Goal: Book appointment/travel/reservation

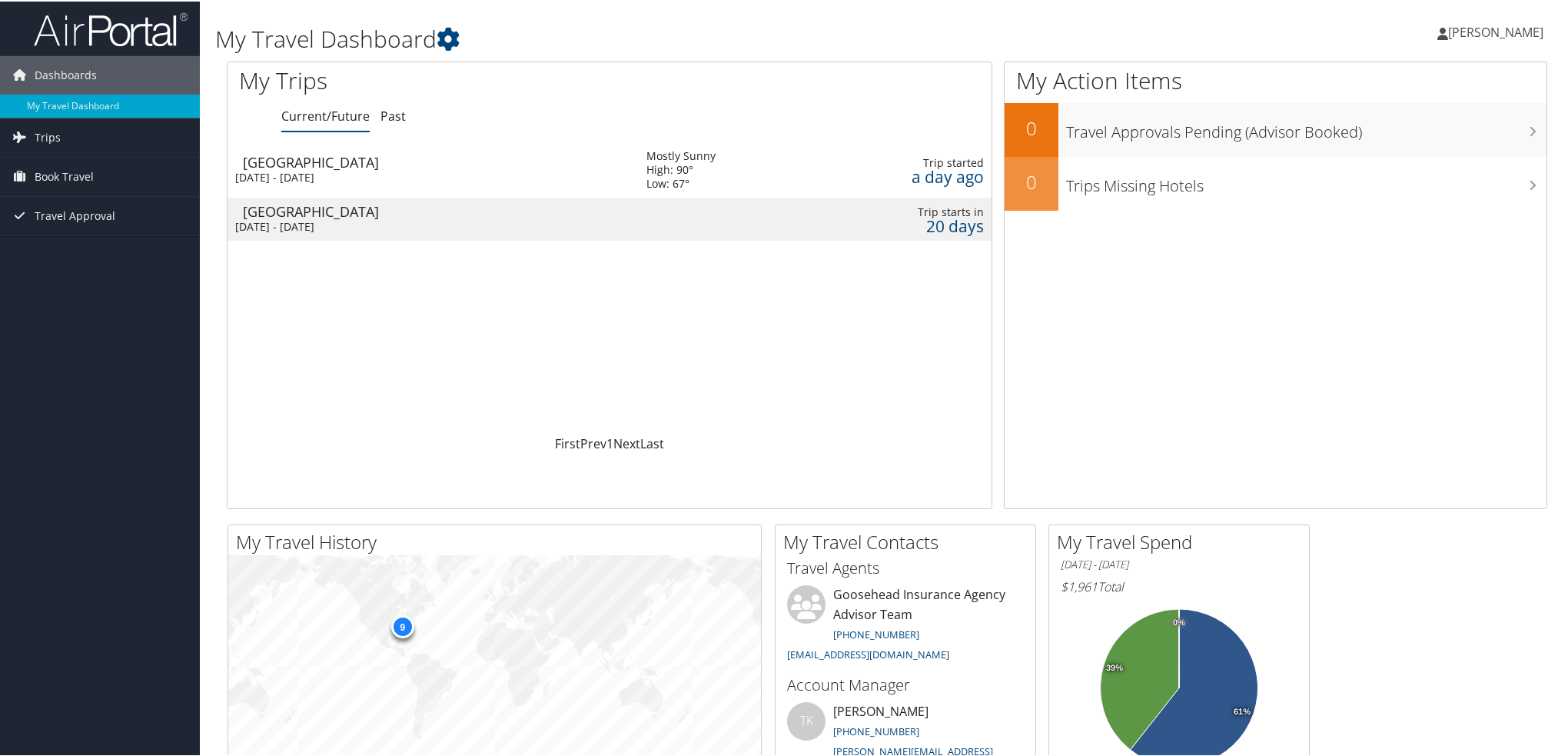
click at [399, 219] on div "[DATE] - [DATE]" at bounding box center [429, 225] width 388 height 14
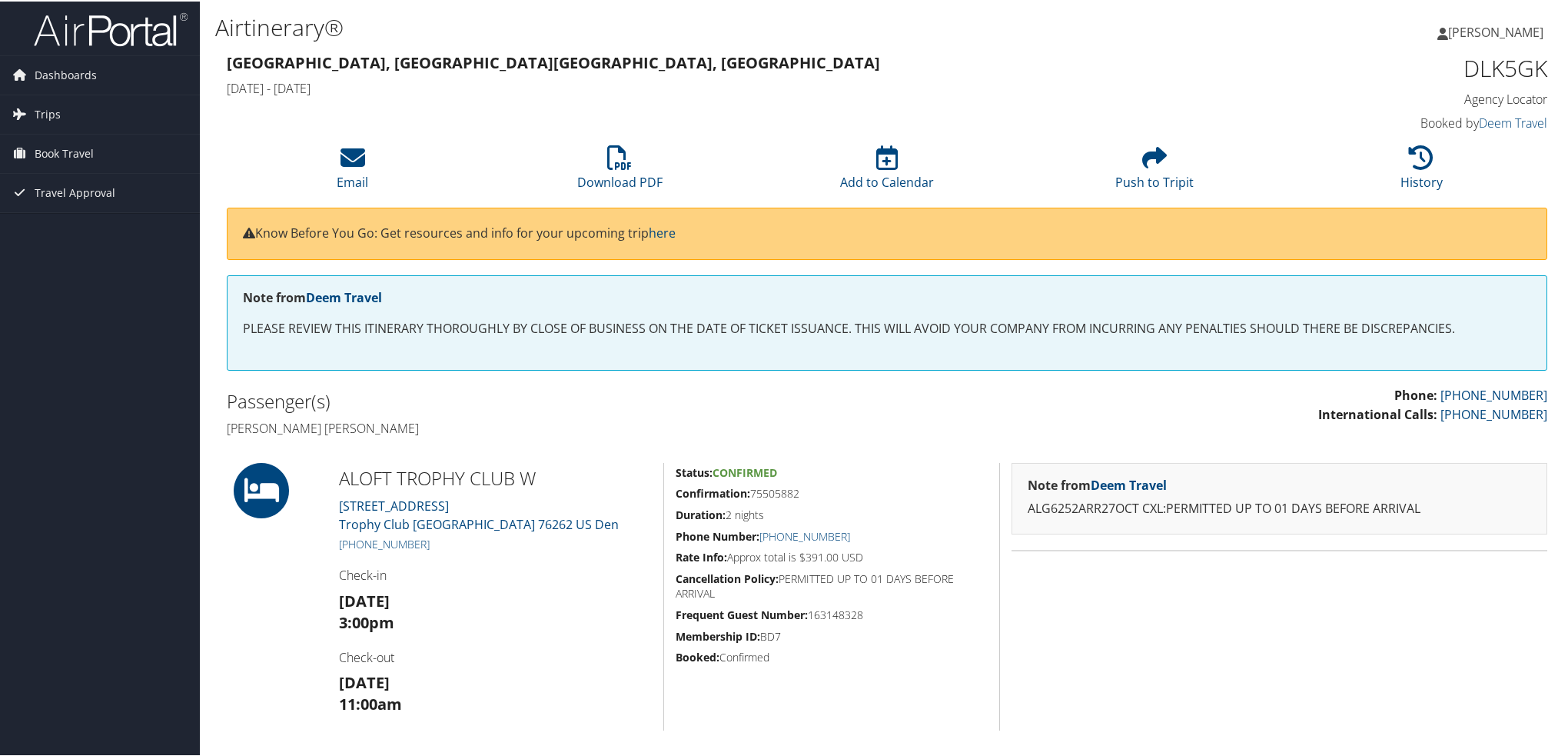
click at [535, 243] on div "Know Before You Go: Get resources and info for your upcoming trip here" at bounding box center [887, 231] width 1321 height 52
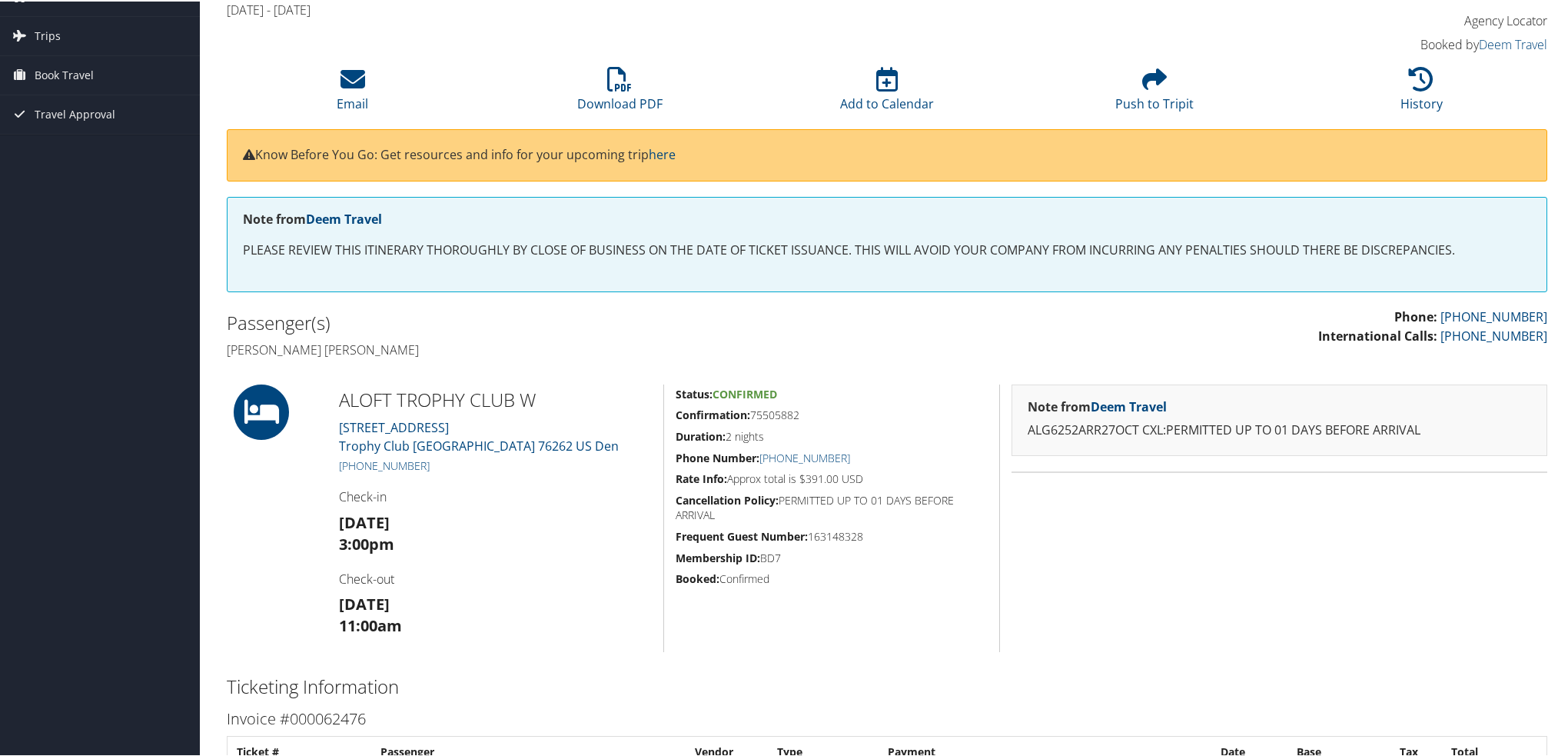
scroll to position [2, 0]
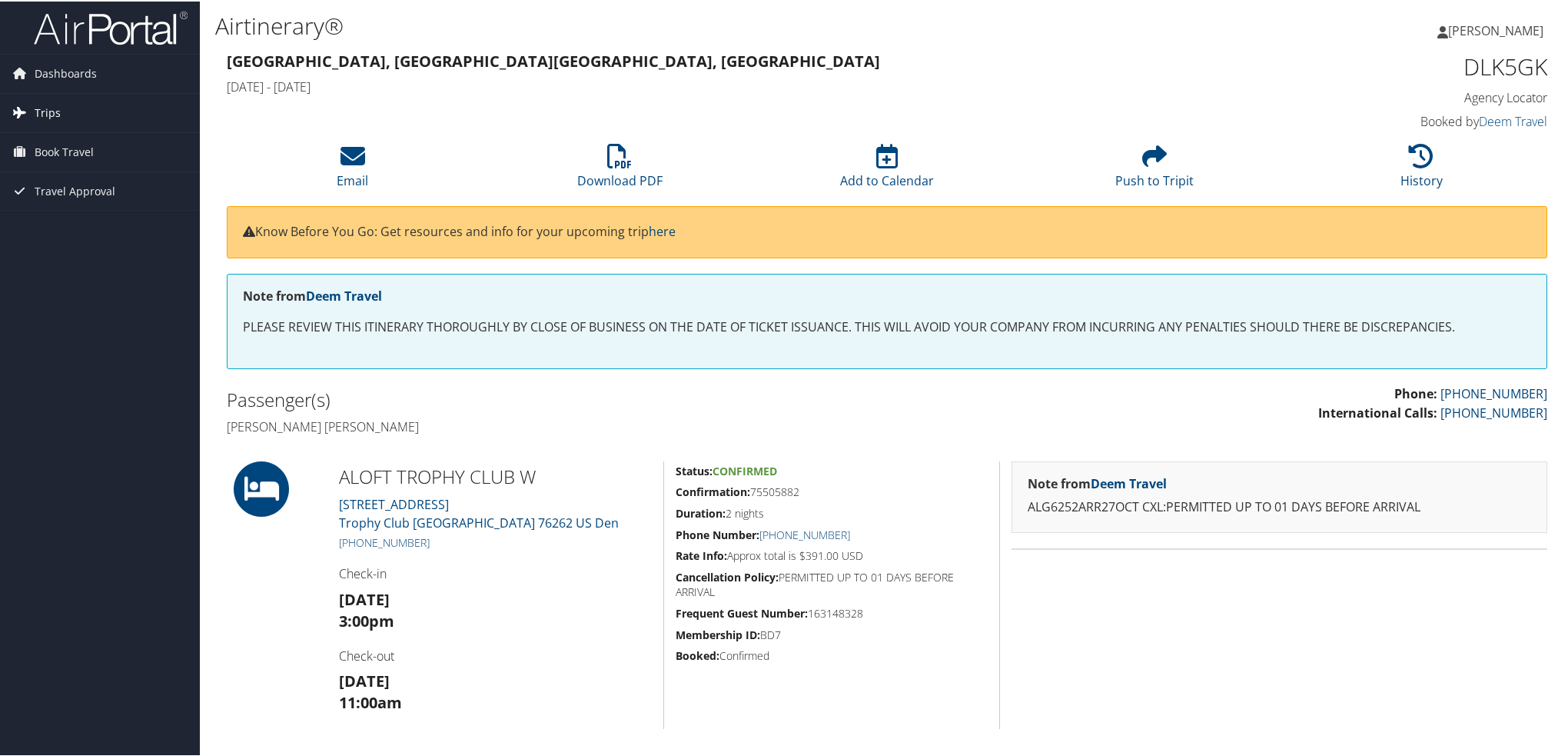
click at [31, 110] on link "Trips" at bounding box center [100, 111] width 200 height 39
click at [72, 142] on link "Current/Future Trips" at bounding box center [100, 142] width 200 height 23
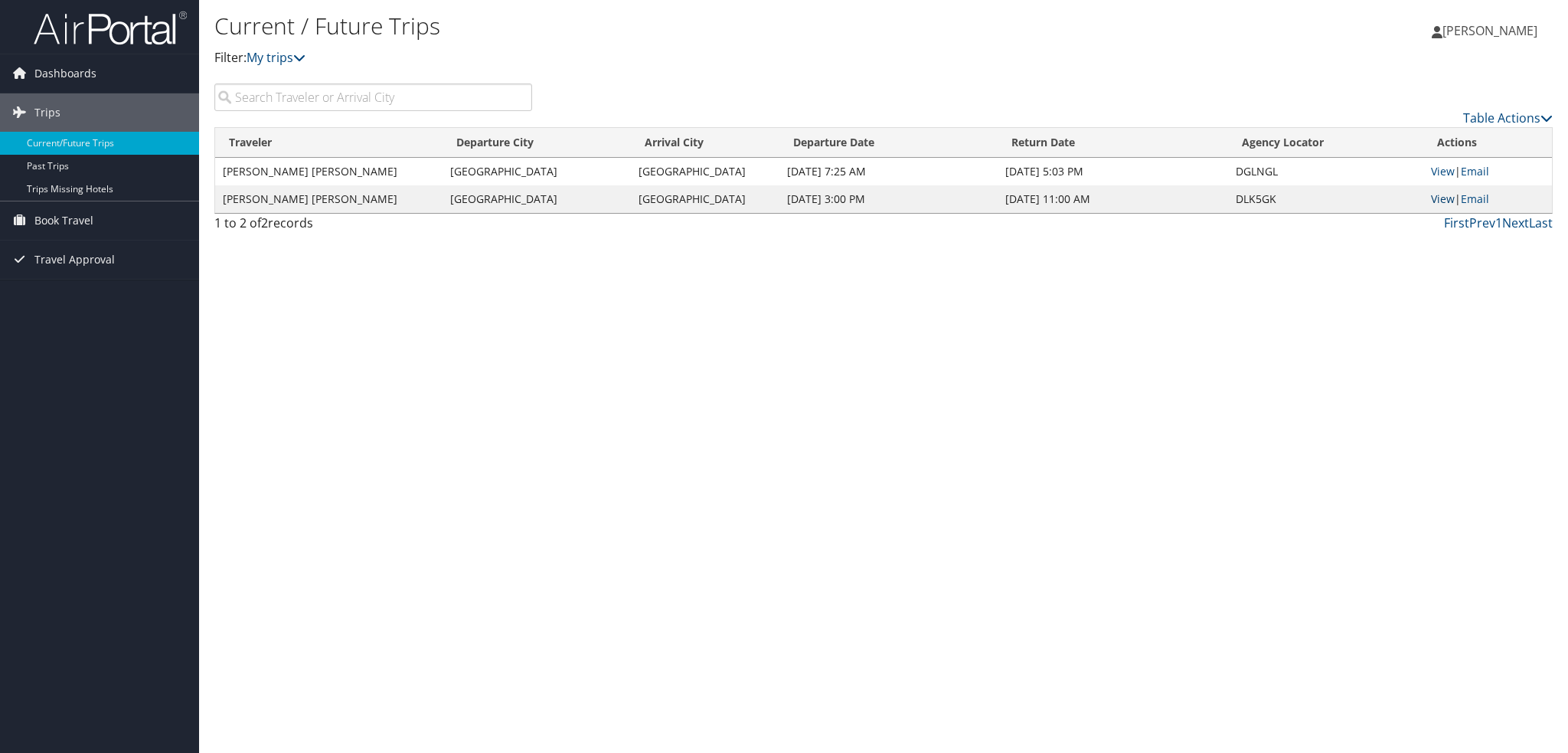
click at [1443, 203] on link "View" at bounding box center [1443, 199] width 24 height 15
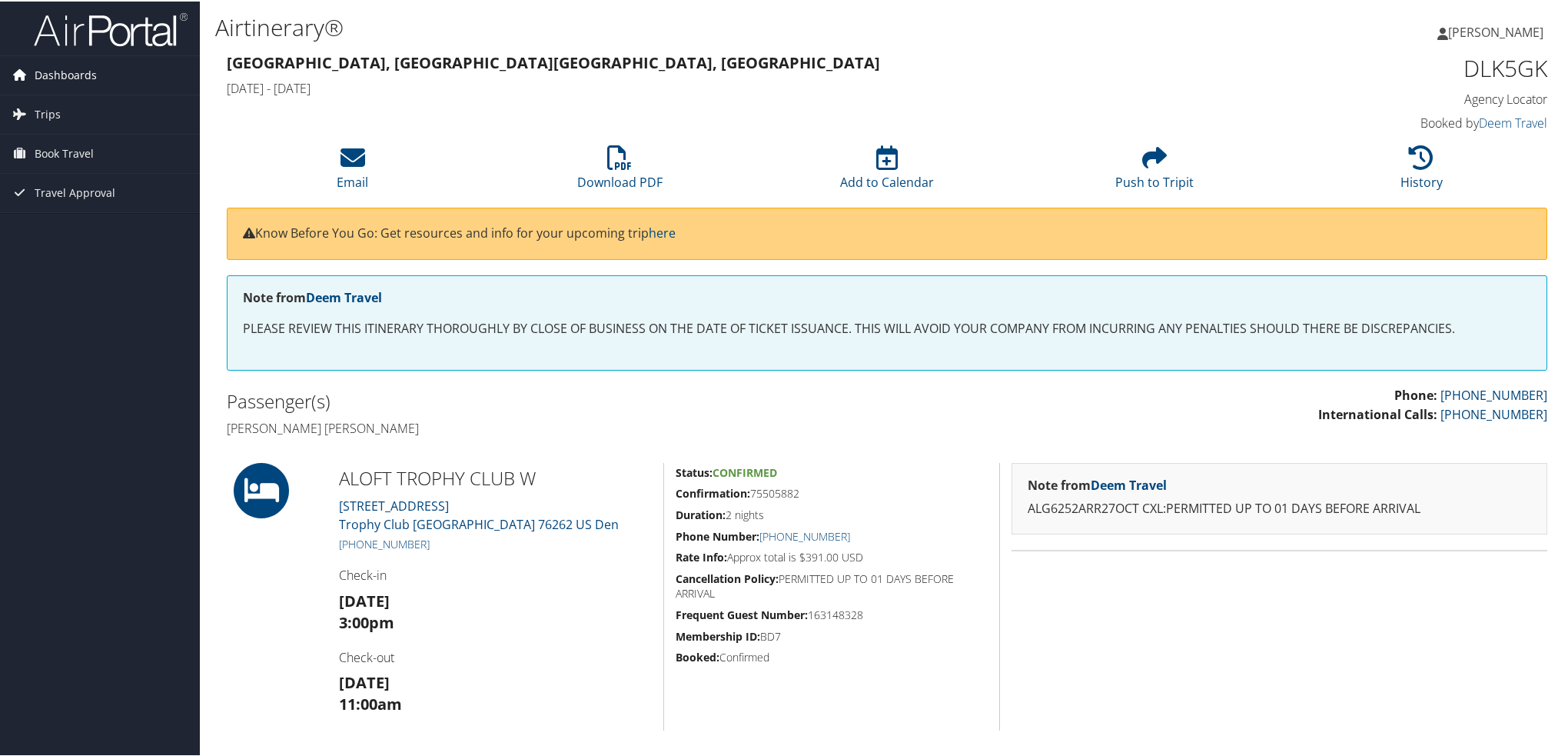
click at [77, 69] on span "Dashboards" at bounding box center [66, 73] width 63 height 39
click at [99, 104] on link "My Travel Dashboard" at bounding box center [100, 105] width 200 height 23
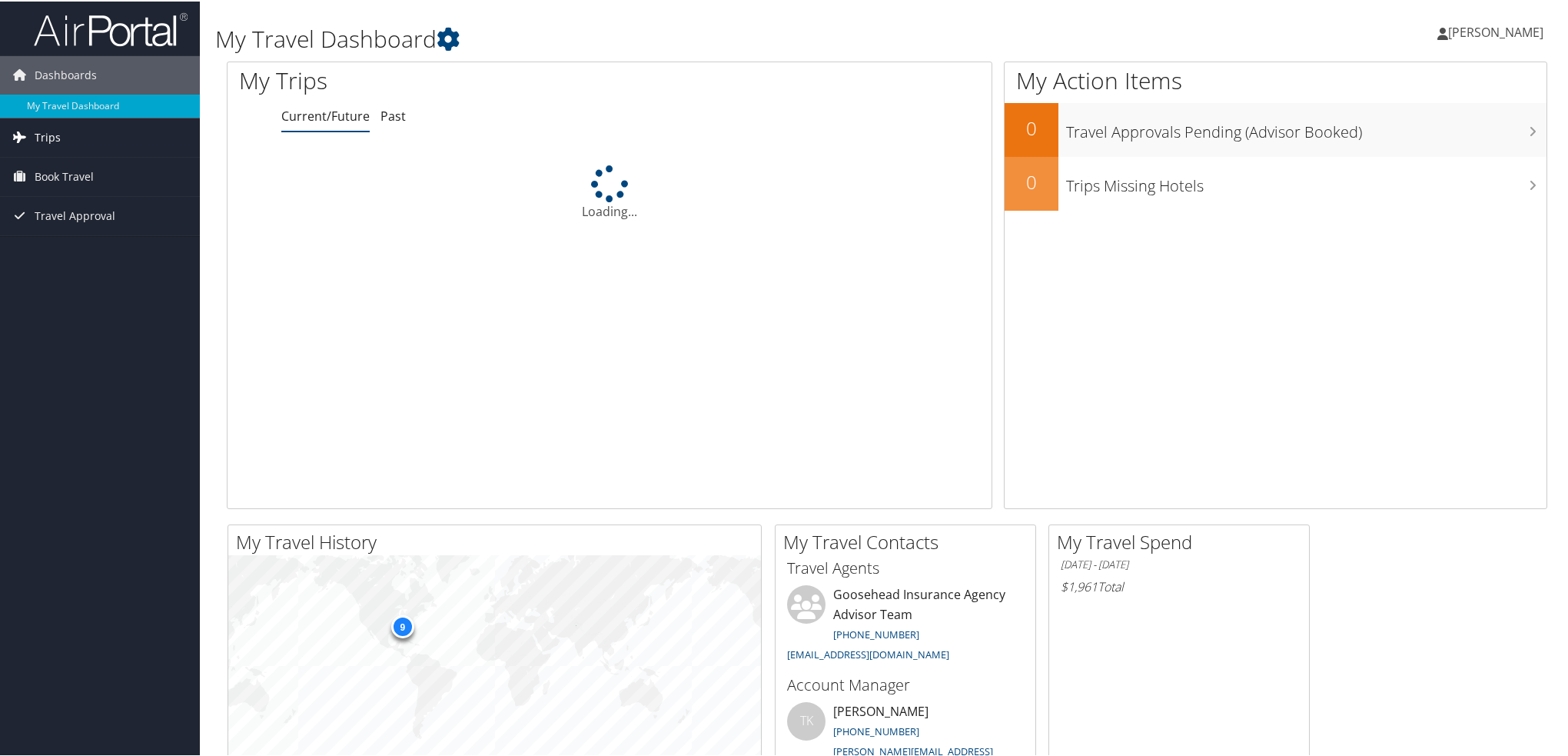
click at [82, 137] on link "Trips" at bounding box center [100, 136] width 200 height 39
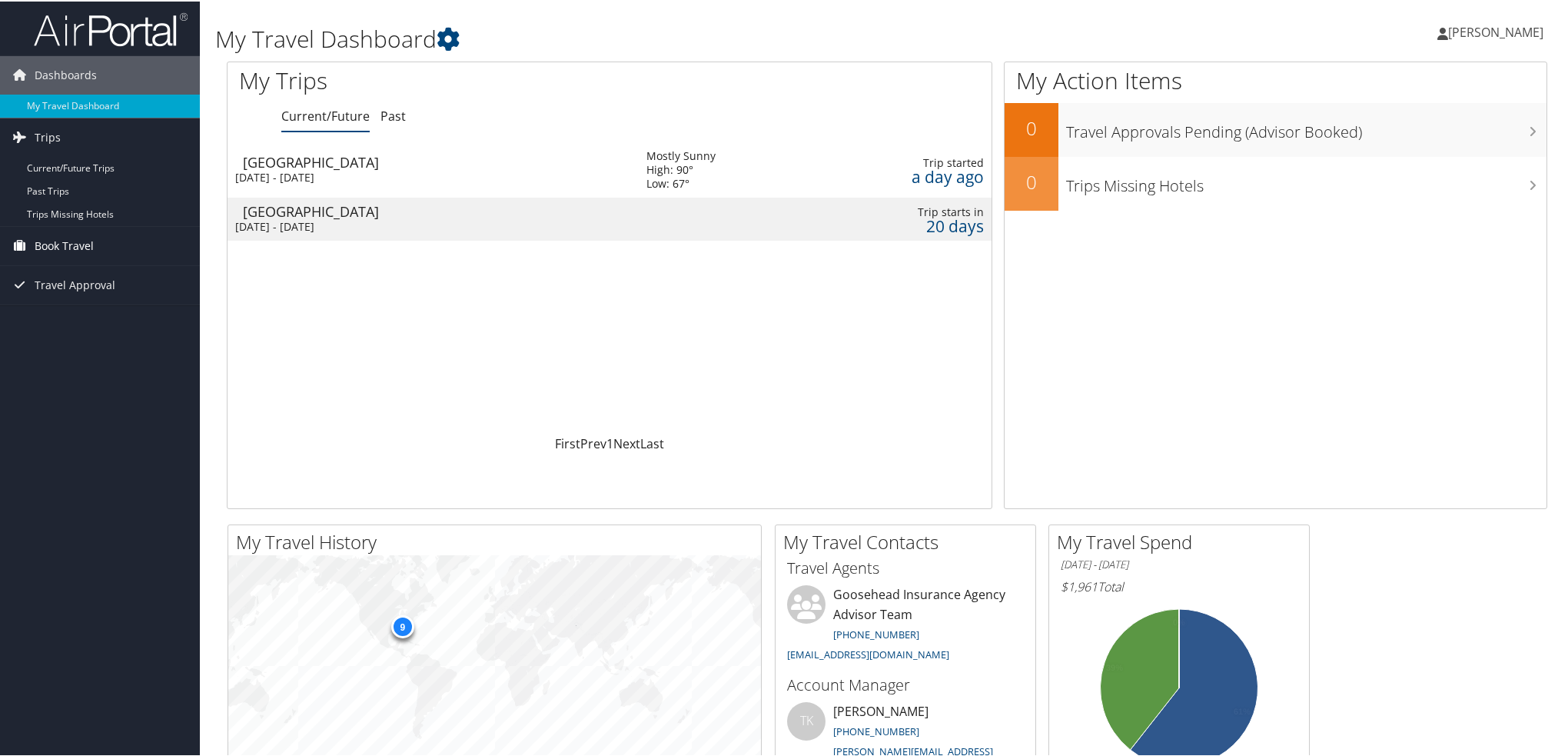
click at [77, 241] on span "Book Travel" at bounding box center [64, 244] width 59 height 39
click at [86, 318] on link "Book/Manage Online Trips" at bounding box center [100, 321] width 200 height 23
